Goal: Information Seeking & Learning: Understand process/instructions

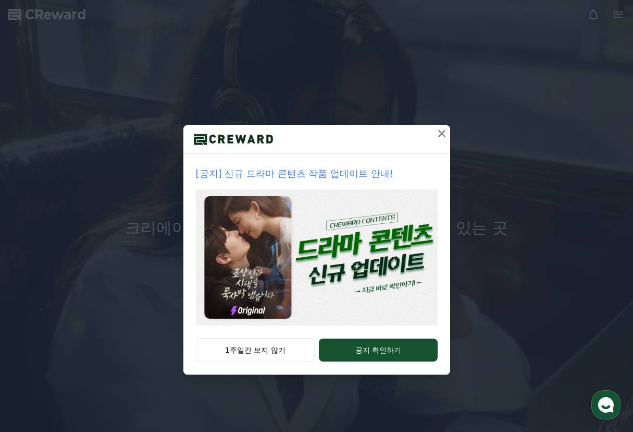
click at [439, 135] on icon at bounding box center [442, 133] width 13 height 13
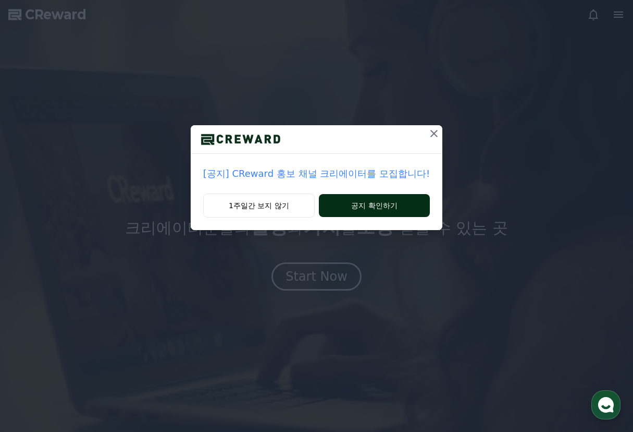
click at [383, 206] on button "공지 확인하기" at bounding box center [374, 205] width 111 height 23
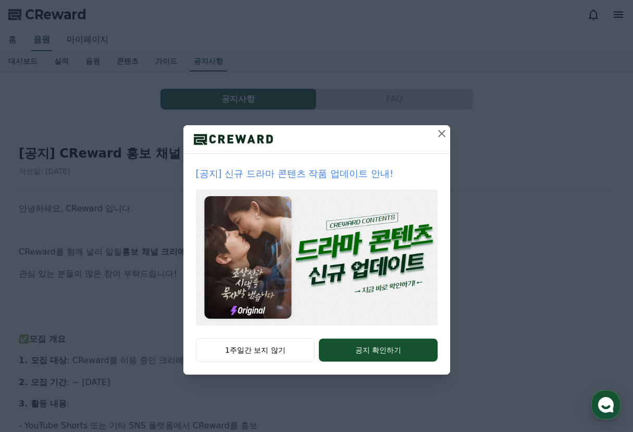
click at [442, 135] on icon at bounding box center [442, 133] width 13 height 13
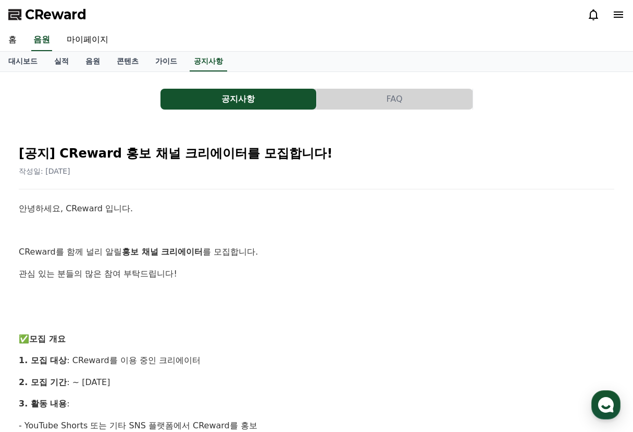
click at [328, 279] on p "관심 있는 분들의 많은 참여 부탁드립니다!" at bounding box center [317, 274] width 596 height 14
drag, startPoint x: 179, startPoint y: 65, endPoint x: 172, endPoint y: 67, distance: 8.1
click at [179, 65] on link "가이드" at bounding box center [166, 62] width 39 height 20
